Goal: Information Seeking & Learning: Learn about a topic

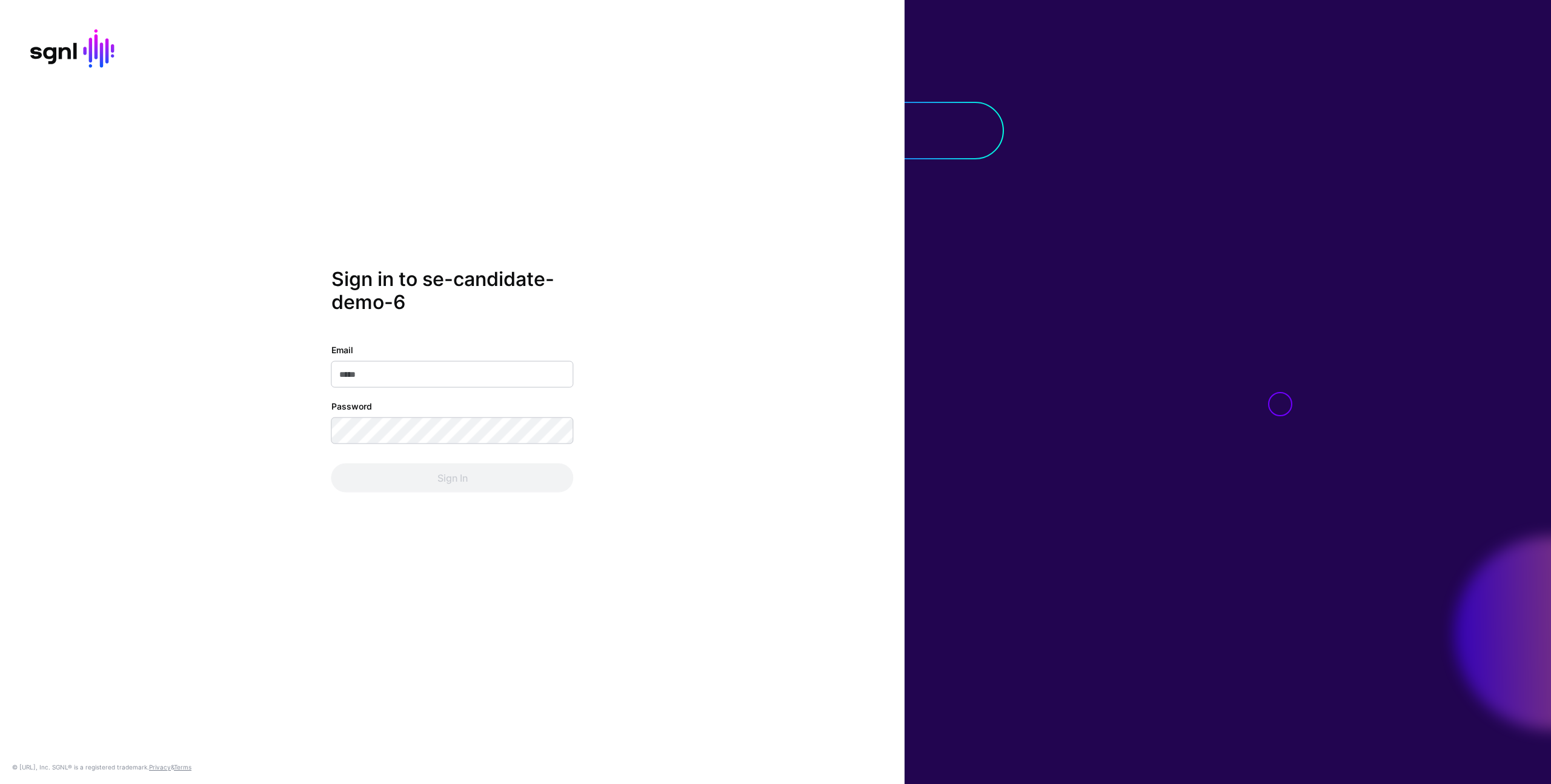
type input "**********"
click at [407, 477] on button "Sign In" at bounding box center [452, 477] width 242 height 29
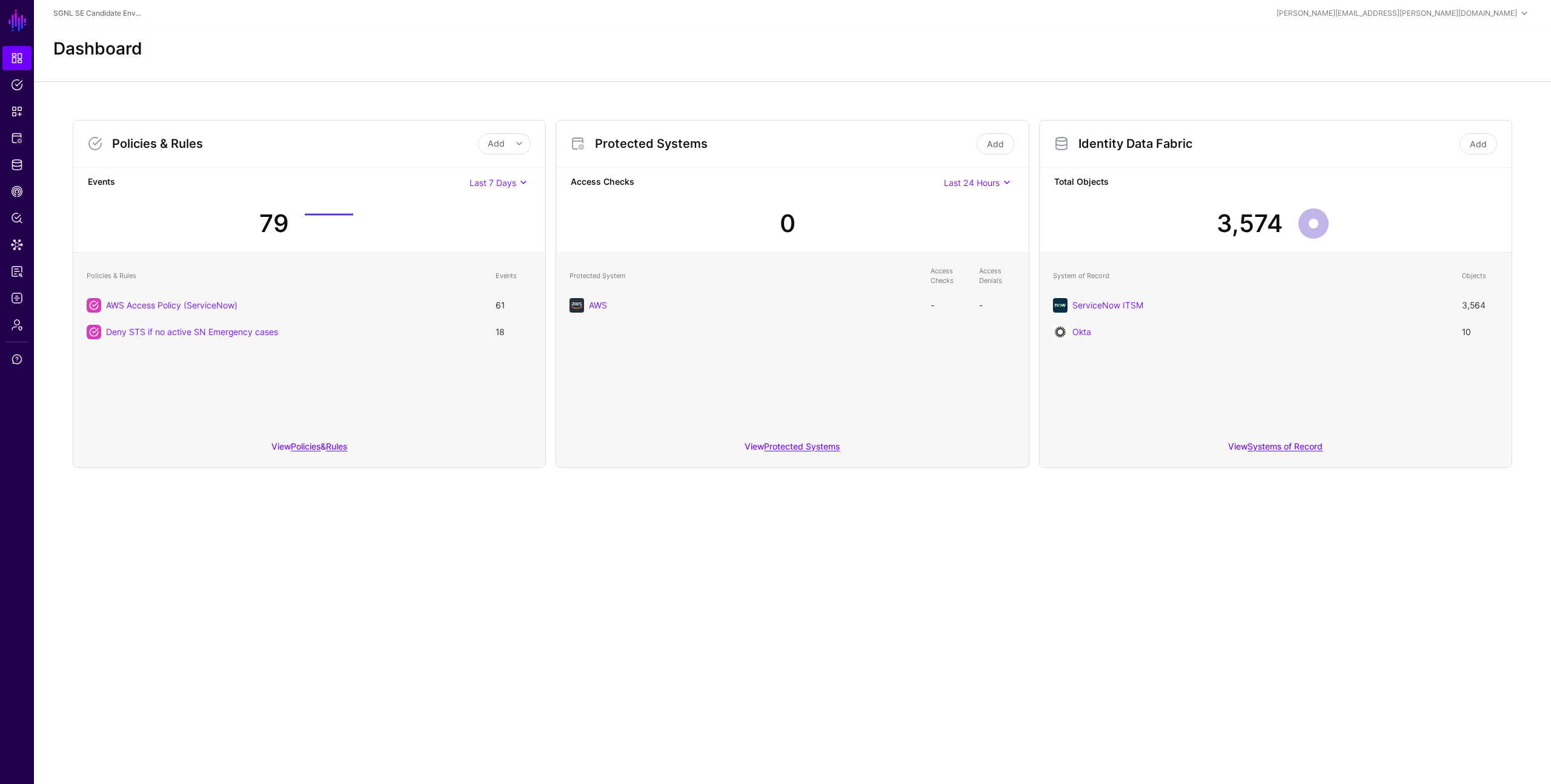
click at [987, 187] on span "Last 24 Hours" at bounding box center [972, 182] width 56 height 10
click at [968, 226] on span "Last 7 Days" at bounding box center [948, 224] width 43 height 10
click at [618, 561] on main "SGNL Dashboard Policies Snippets Protected Systems Identity Data Fabric CAEP Hu…" at bounding box center [775, 392] width 1551 height 784
click at [809, 447] on link "Protected Systems" at bounding box center [802, 446] width 75 height 10
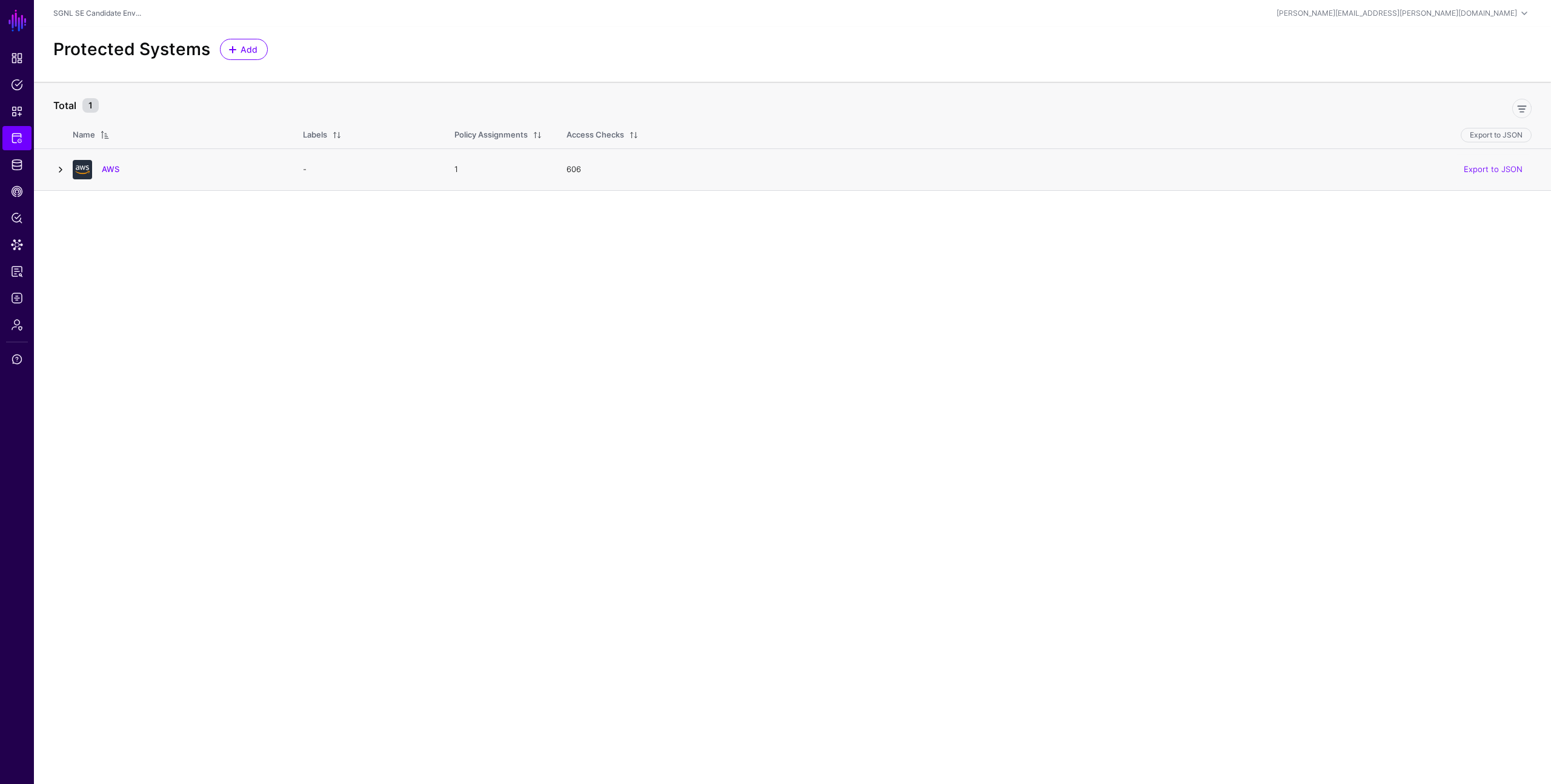
click at [63, 166] on link at bounding box center [60, 170] width 14 height 14
click at [96, 244] on link at bounding box center [94, 246] width 14 height 14
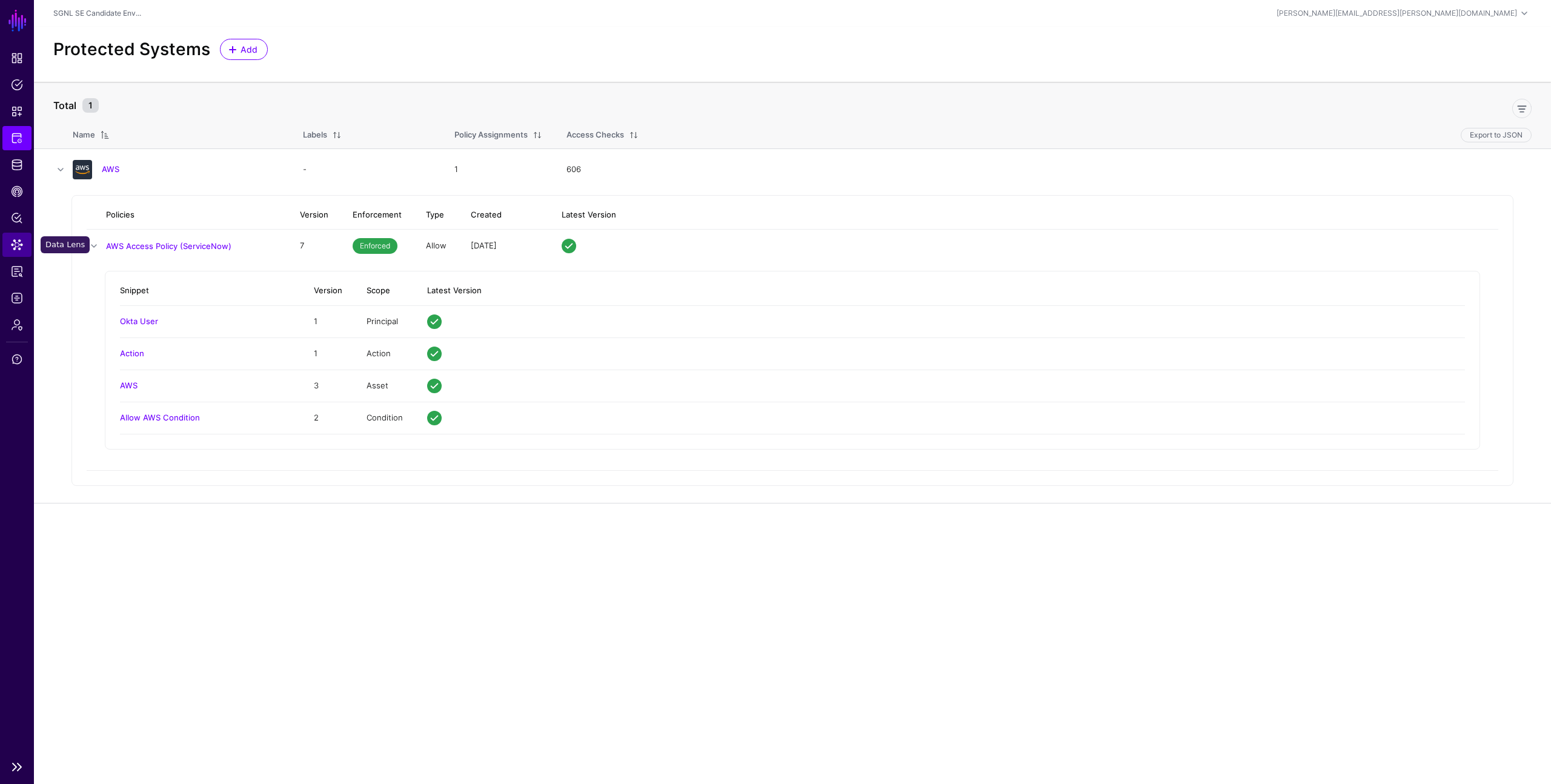
click at [13, 246] on span "Data Lens" at bounding box center [17, 245] width 13 height 13
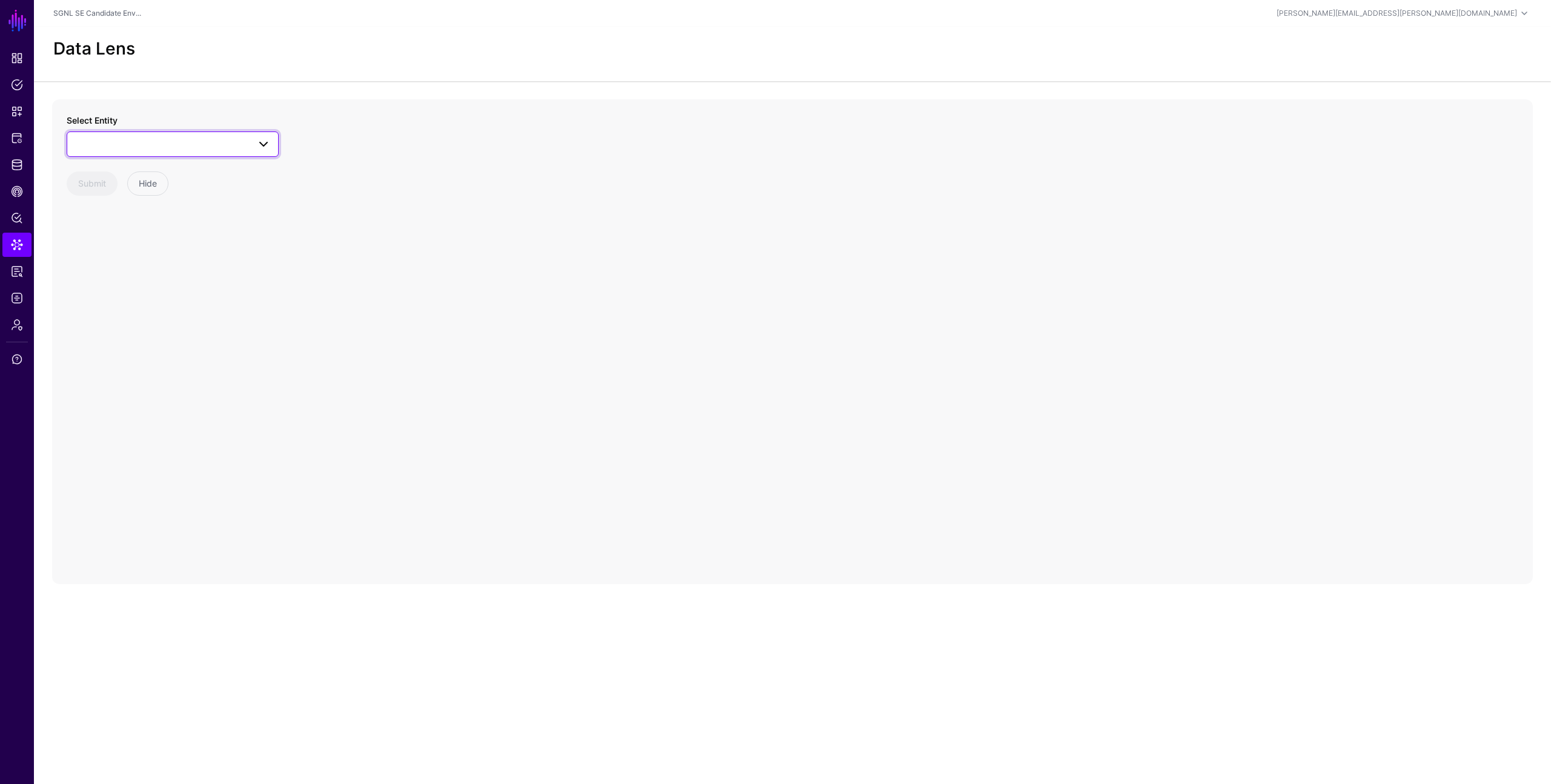
click at [240, 147] on span at bounding box center [172, 144] width 196 height 14
click at [135, 255] on div "ChangeTask" at bounding box center [179, 256] width 180 height 13
click at [150, 197] on span at bounding box center [155, 196] width 161 height 14
click at [261, 146] on span at bounding box center [264, 144] width 14 height 14
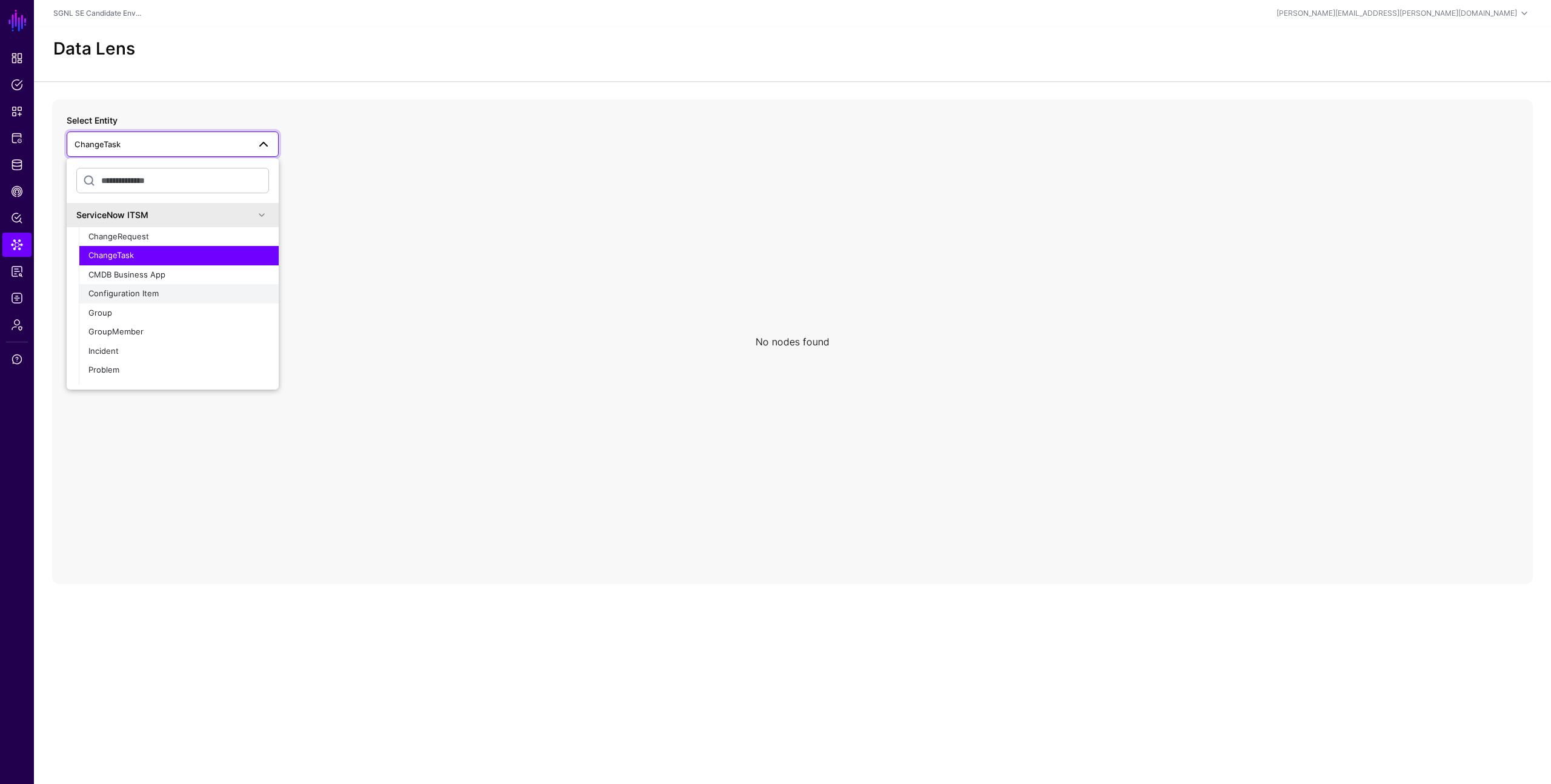
click at [175, 291] on div "Configuration Item" at bounding box center [179, 294] width 180 height 13
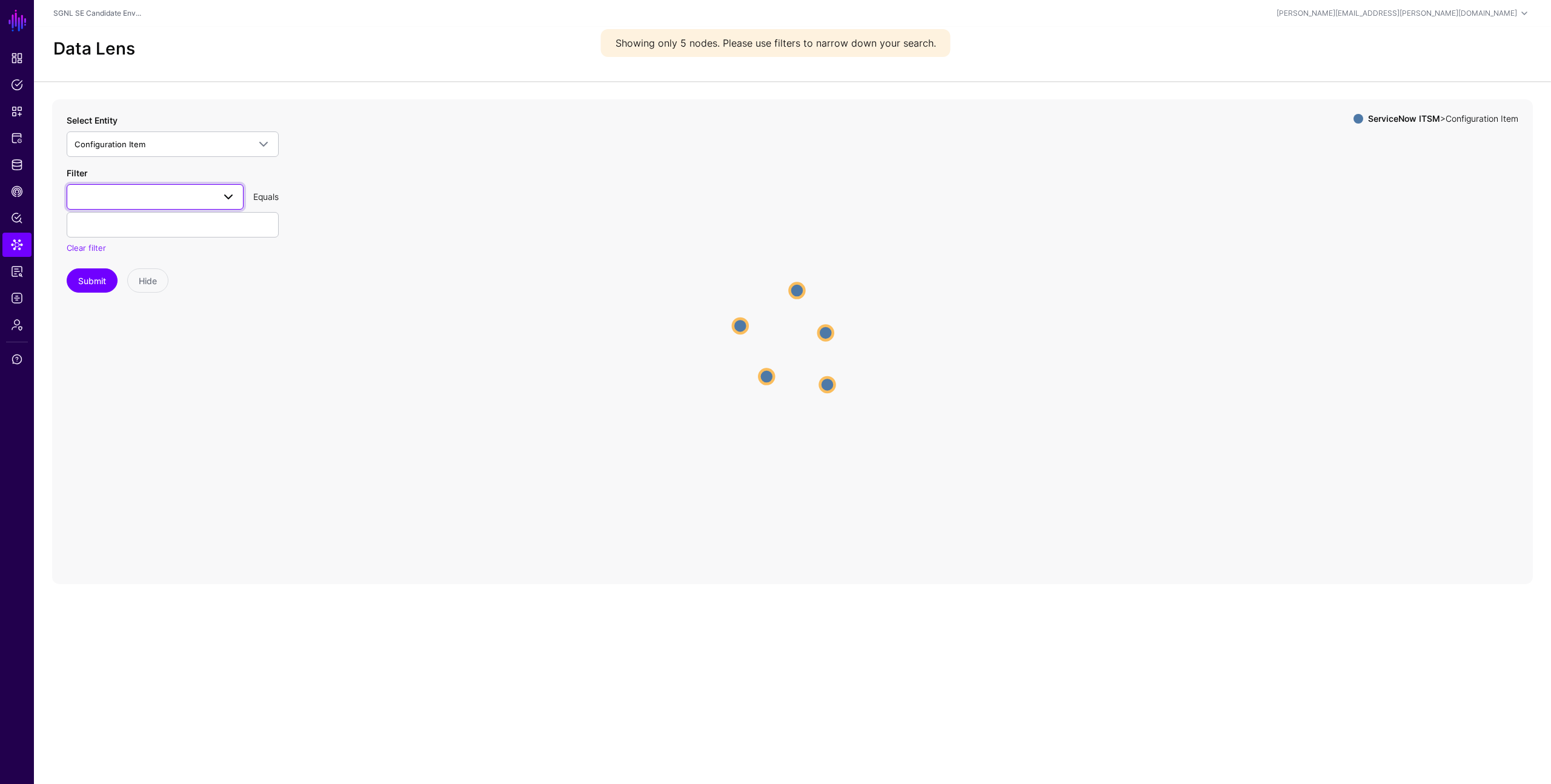
click at [212, 197] on span at bounding box center [155, 196] width 161 height 14
click at [436, 399] on icon "Configuration Item Configuration Item Configuration Item Configuration Item Con…" at bounding box center [792, 342] width 1481 height 484
click at [407, 296] on icon "Configuration Item Configuration Item Configuration Item Configuration Item Con…" at bounding box center [792, 342] width 1481 height 484
click at [737, 325] on circle at bounding box center [735, 324] width 14 height 14
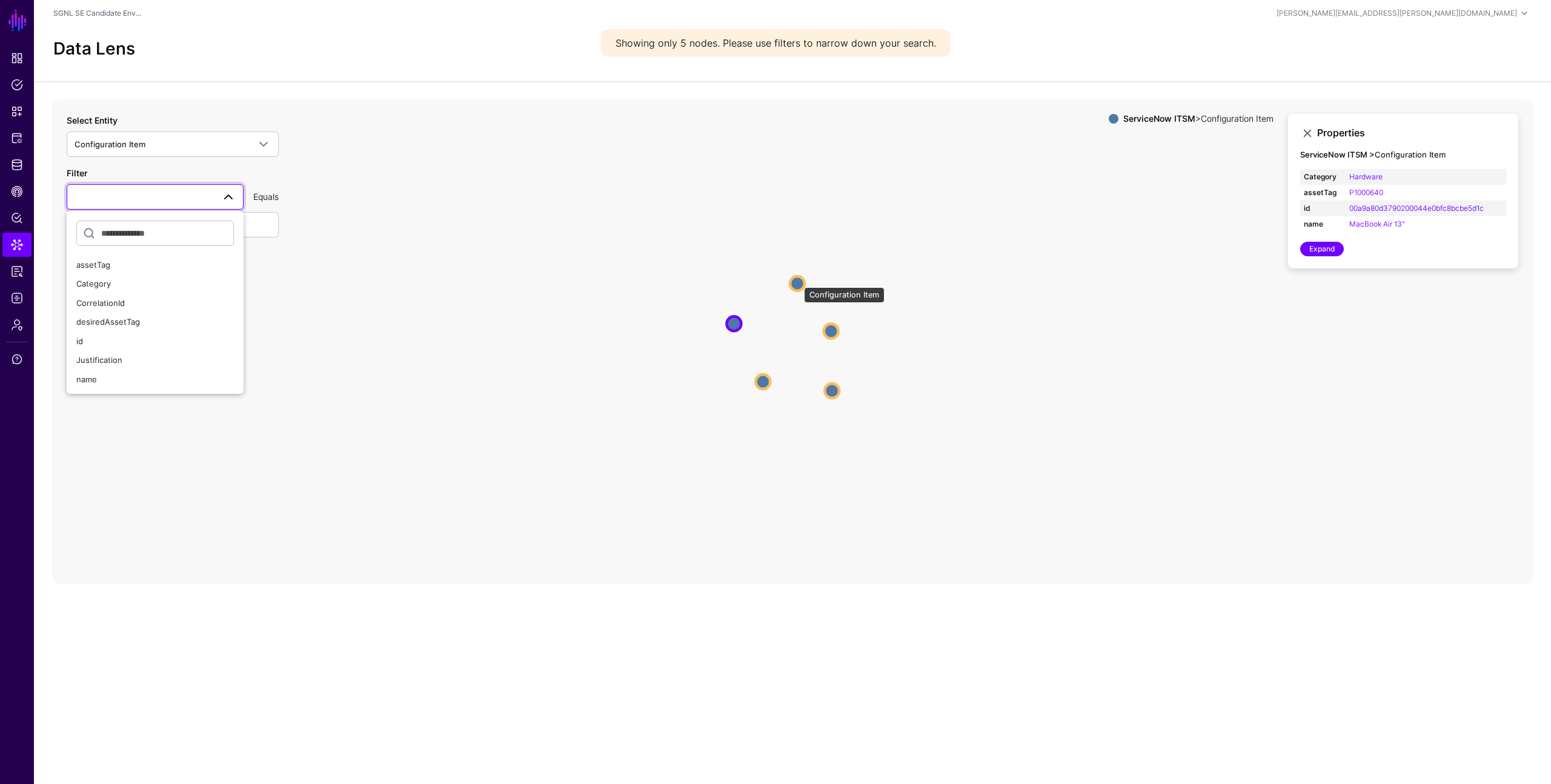
click at [798, 281] on circle at bounding box center [797, 283] width 14 height 14
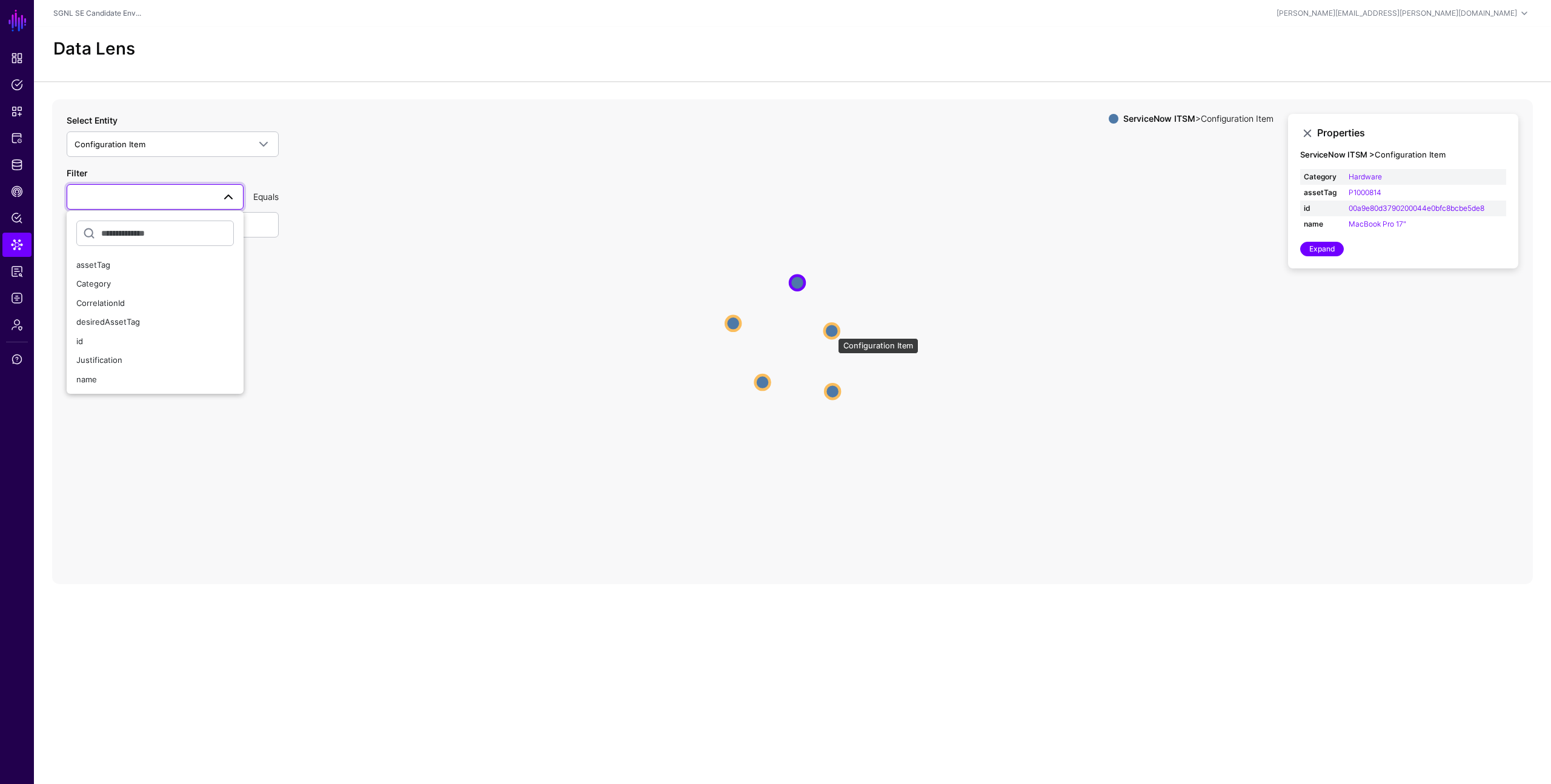
click at [832, 332] on circle at bounding box center [832, 331] width 14 height 14
click at [832, 393] on circle at bounding box center [833, 392] width 14 height 14
click at [758, 386] on circle at bounding box center [762, 383] width 14 height 14
click at [441, 320] on icon "Configuration Item Configuration Item Configuration Item Configuration Item Con…" at bounding box center [792, 342] width 1481 height 484
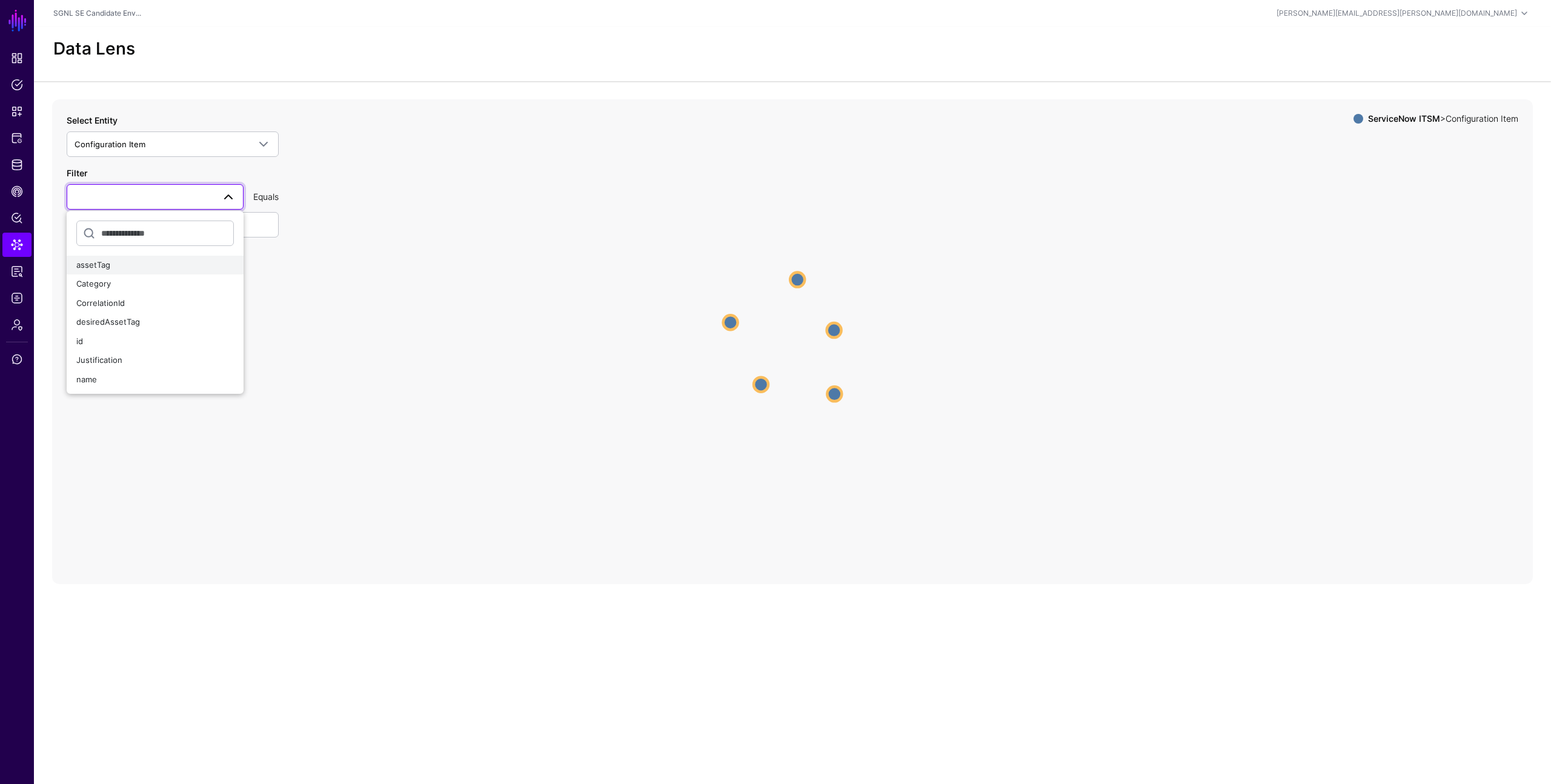
click at [164, 265] on div "assetTag" at bounding box center [155, 266] width 158 height 13
click at [141, 225] on input "text" at bounding box center [172, 224] width 212 height 25
type input "**********"
click at [99, 288] on button "Submit" at bounding box center [91, 280] width 51 height 24
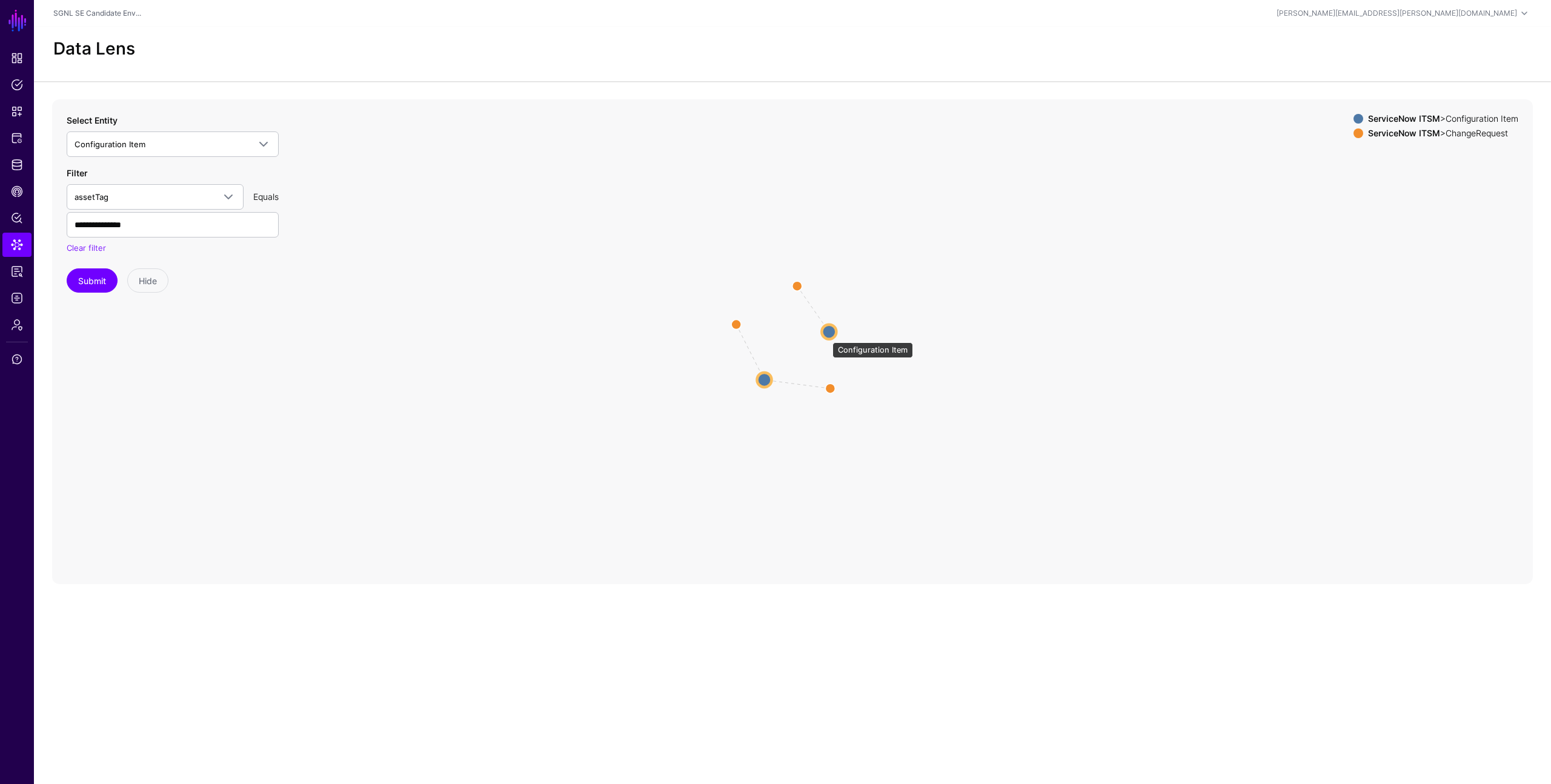
click at [826, 336] on circle at bounding box center [829, 331] width 14 height 14
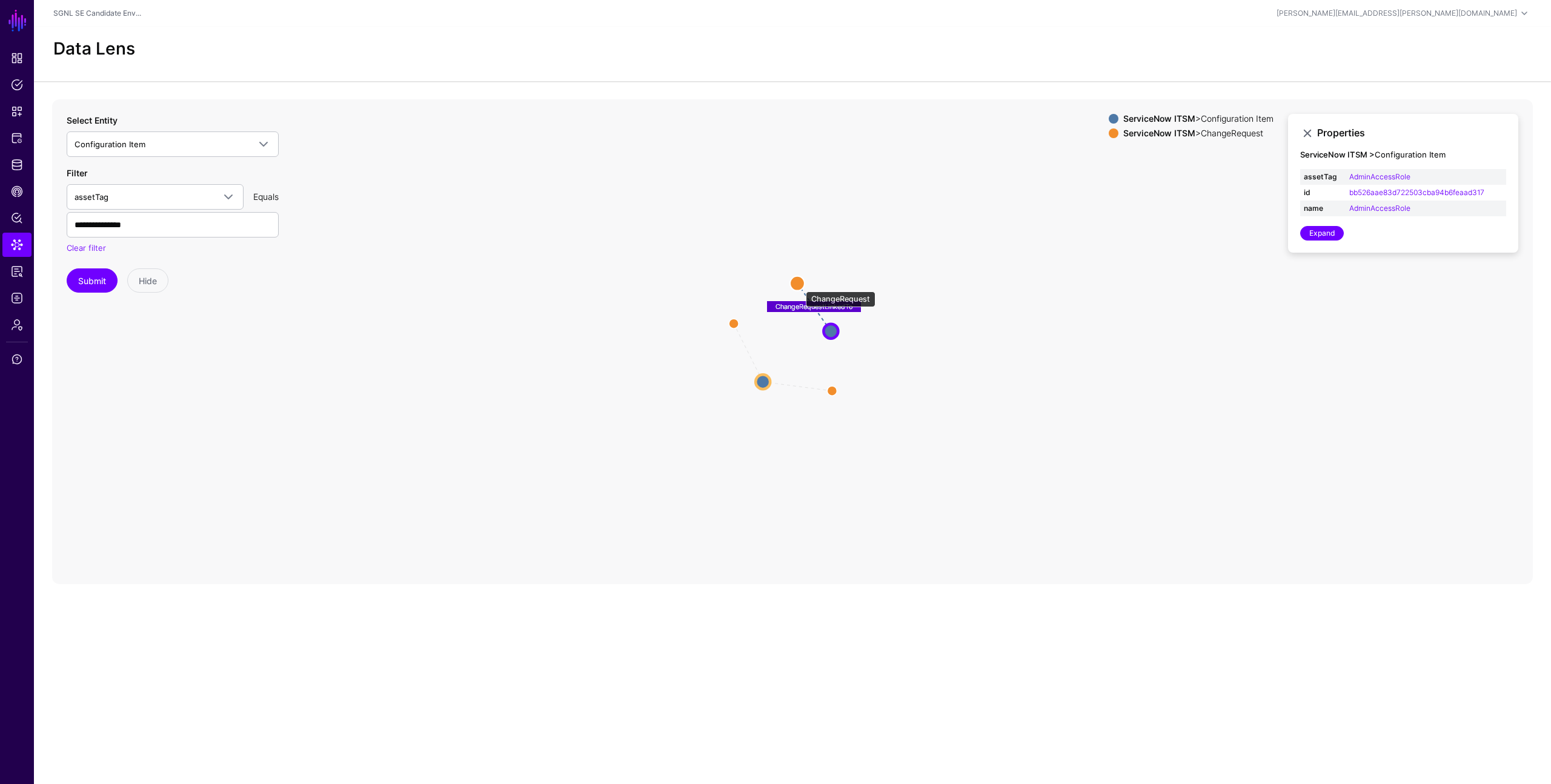
click at [800, 285] on circle at bounding box center [797, 283] width 14 height 14
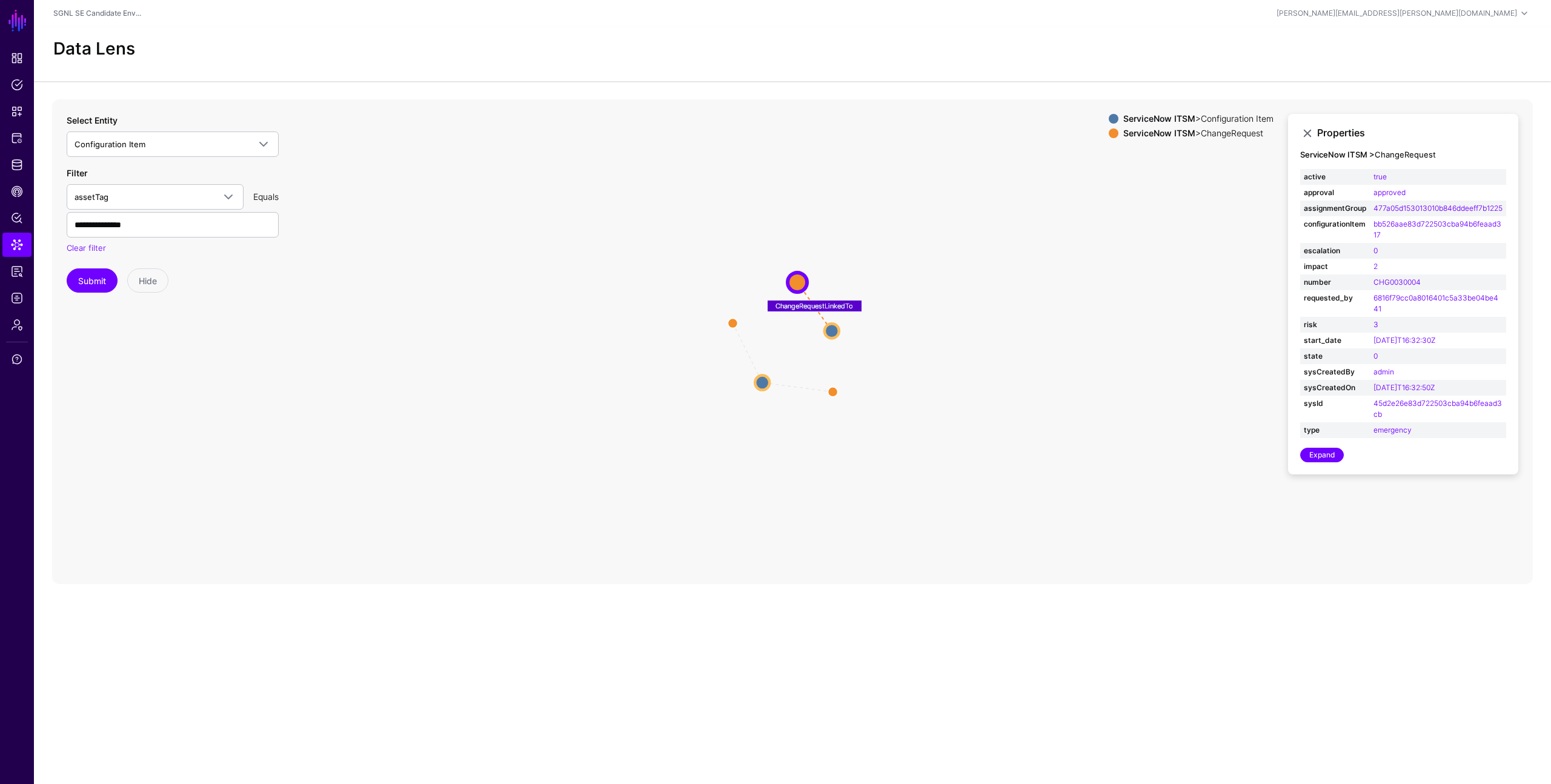
click at [1085, 388] on icon "ChangeRequestLinkedTo ChangeRequestLinkedTo ChangeRequestLinkedTo Configuration…" at bounding box center [792, 342] width 1481 height 484
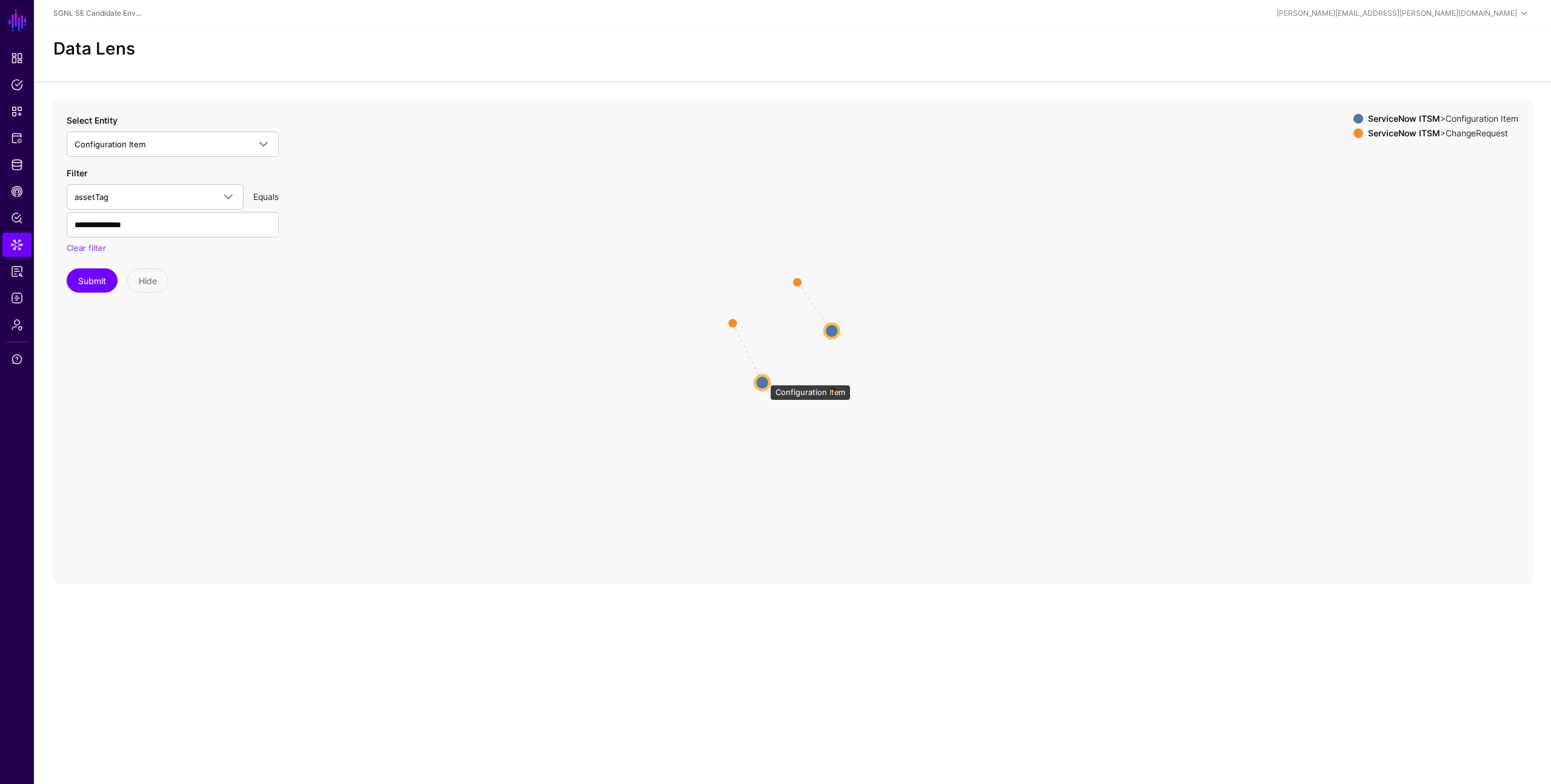
click at [764, 379] on circle at bounding box center [762, 382] width 14 height 14
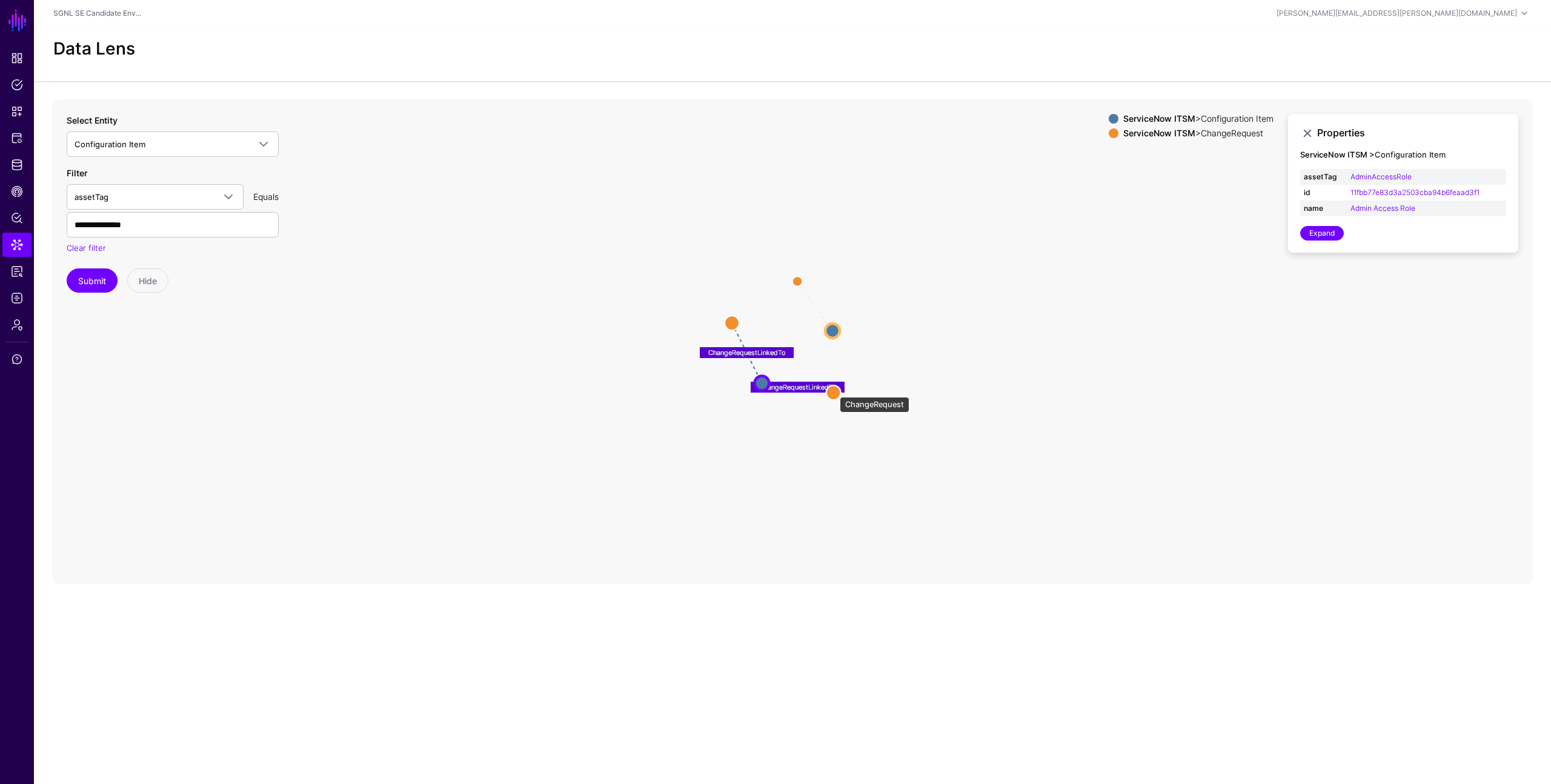
click at [833, 391] on circle at bounding box center [833, 393] width 14 height 14
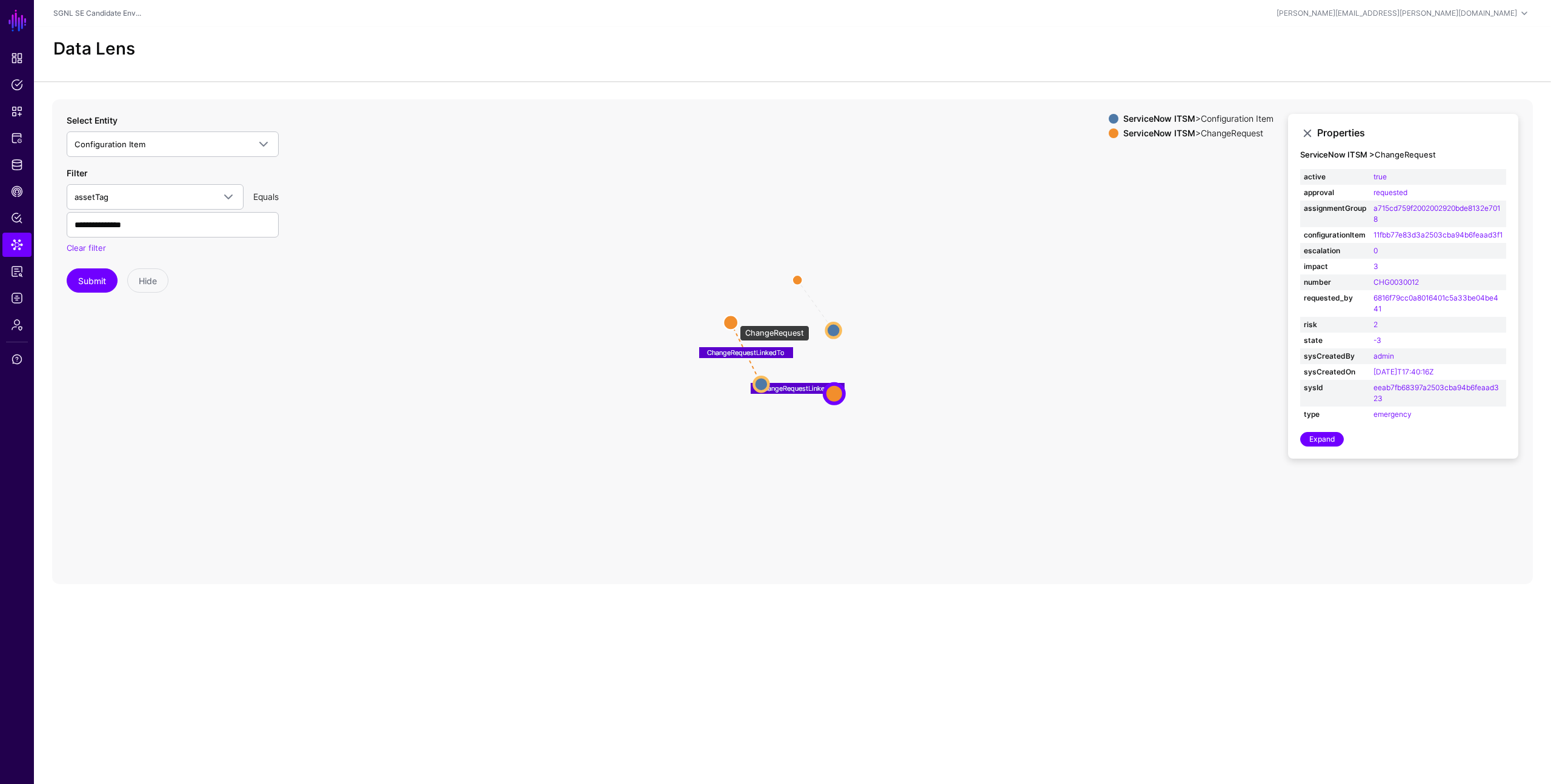
click at [734, 319] on circle at bounding box center [730, 322] width 14 height 14
click at [557, 326] on icon "ChangeRequestLinkedTo ChangeRequestLinkedTo ChangeRequestLinkedTo ChangeRequest…" at bounding box center [792, 342] width 1481 height 484
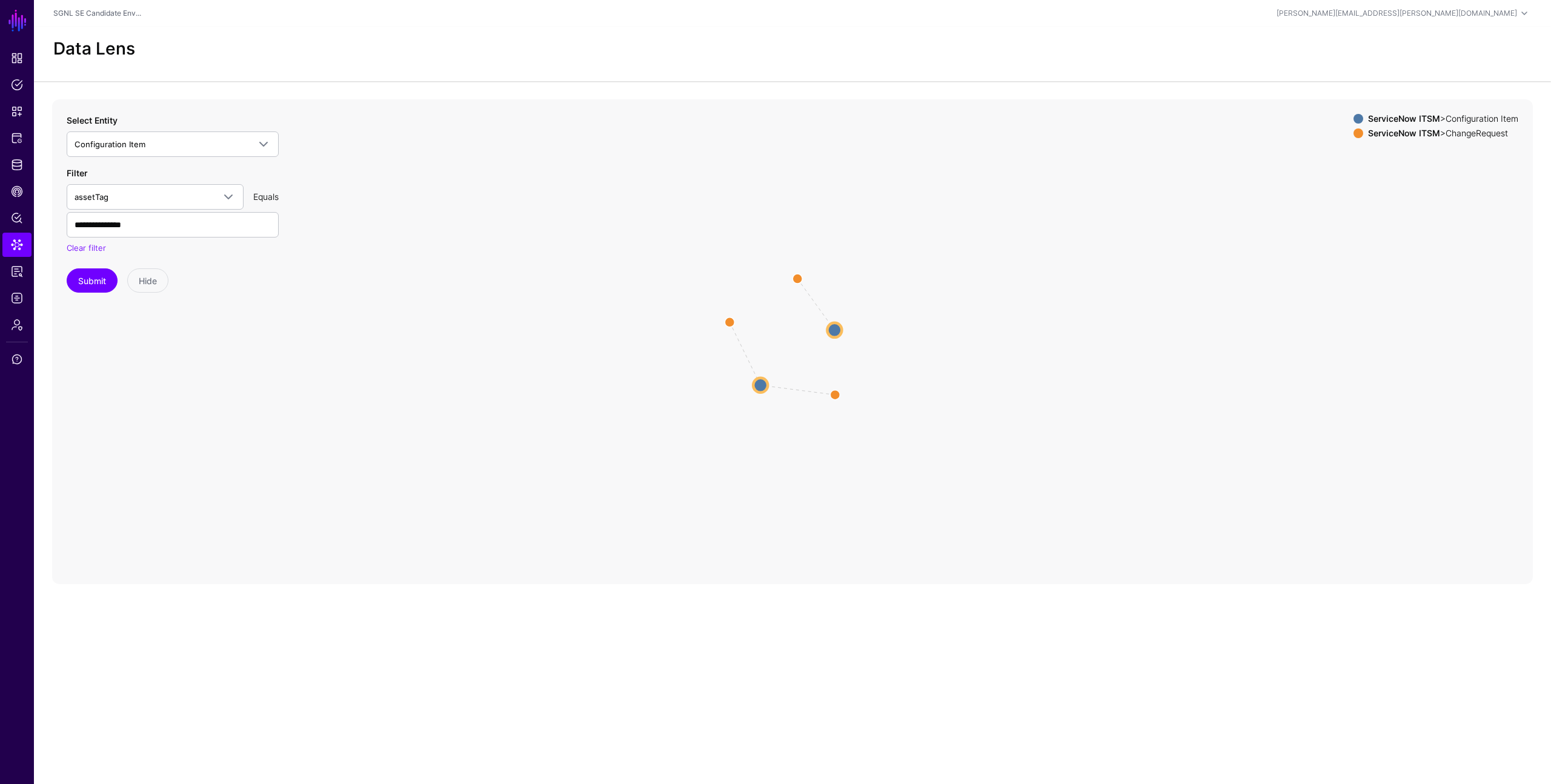
click at [485, 218] on icon "ChangeRequestLinkedTo ChangeRequestLinkedTo ChangeRequestLinkedTo ChangeRequest…" at bounding box center [792, 342] width 1481 height 484
